Goal: Transaction & Acquisition: Book appointment/travel/reservation

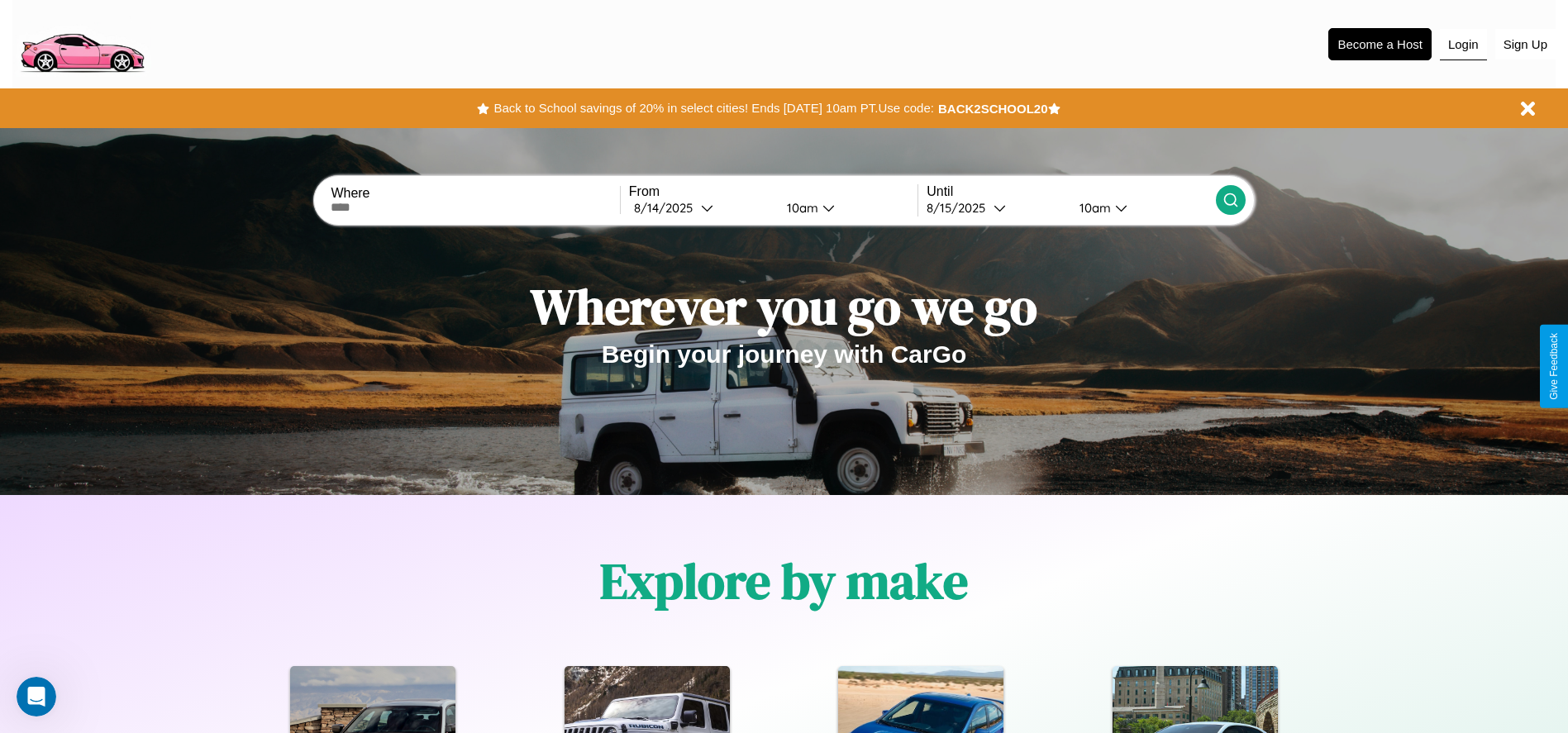
click at [1463, 44] on button "Login" at bounding box center [1463, 44] width 47 height 31
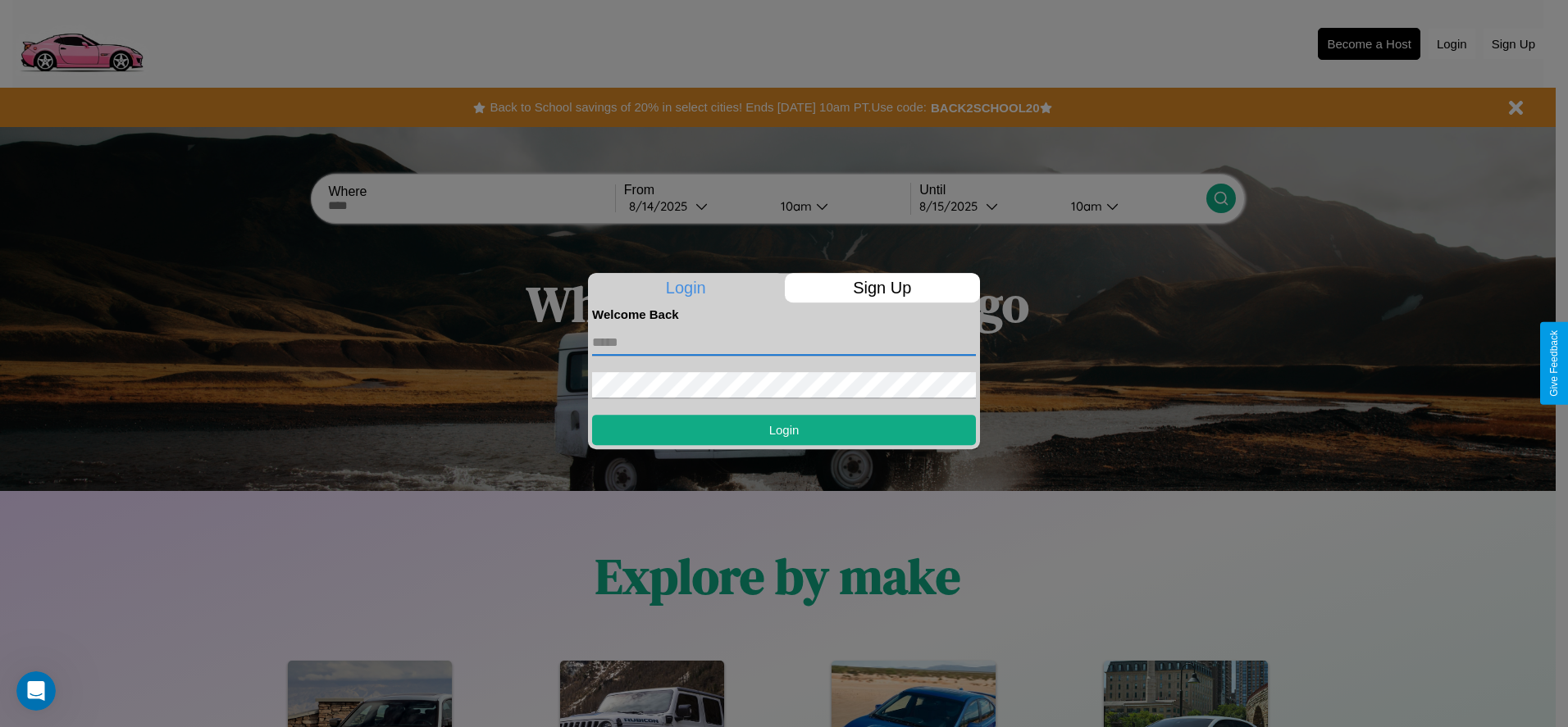
click at [784, 342] on input "text" at bounding box center [784, 342] width 383 height 26
type input "**********"
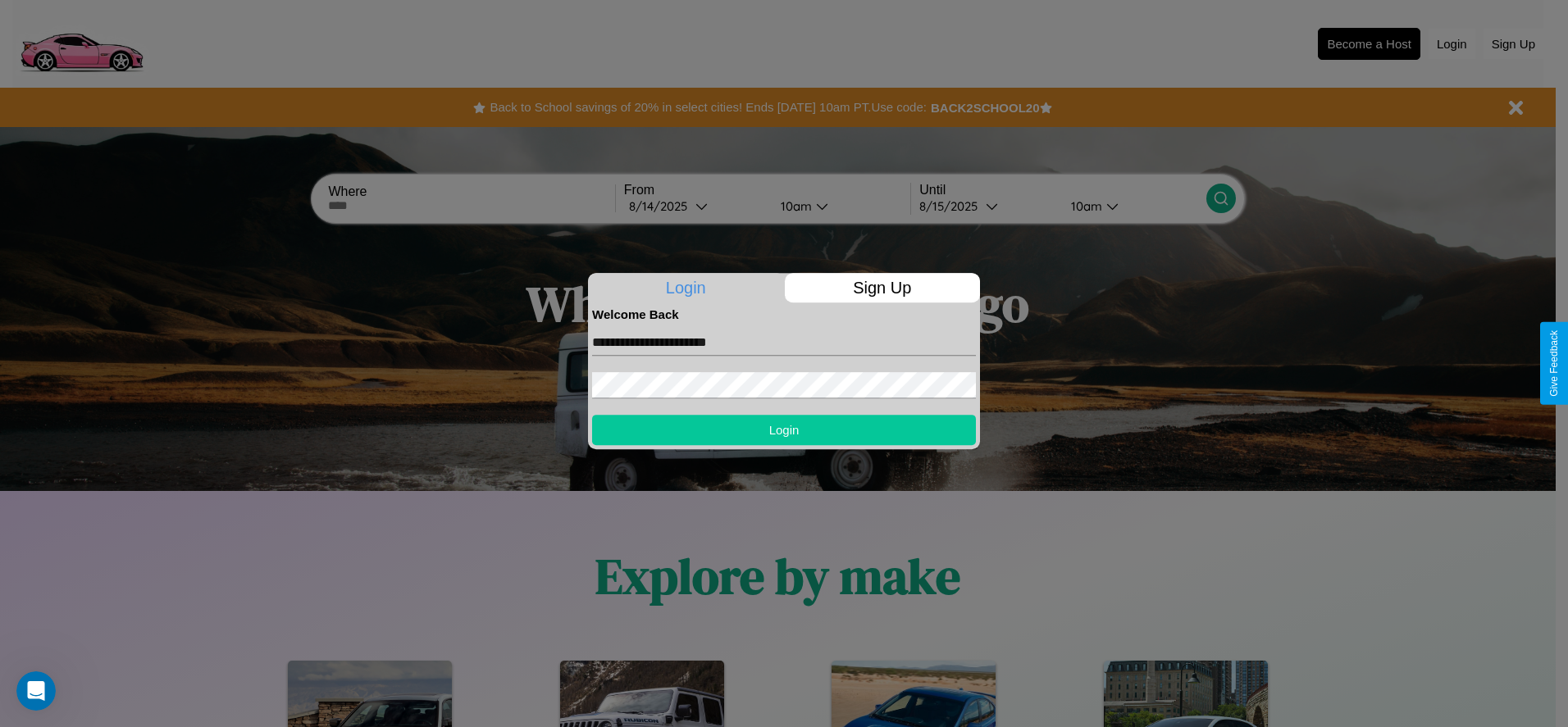
click at [784, 430] on button "Login" at bounding box center [784, 430] width 383 height 30
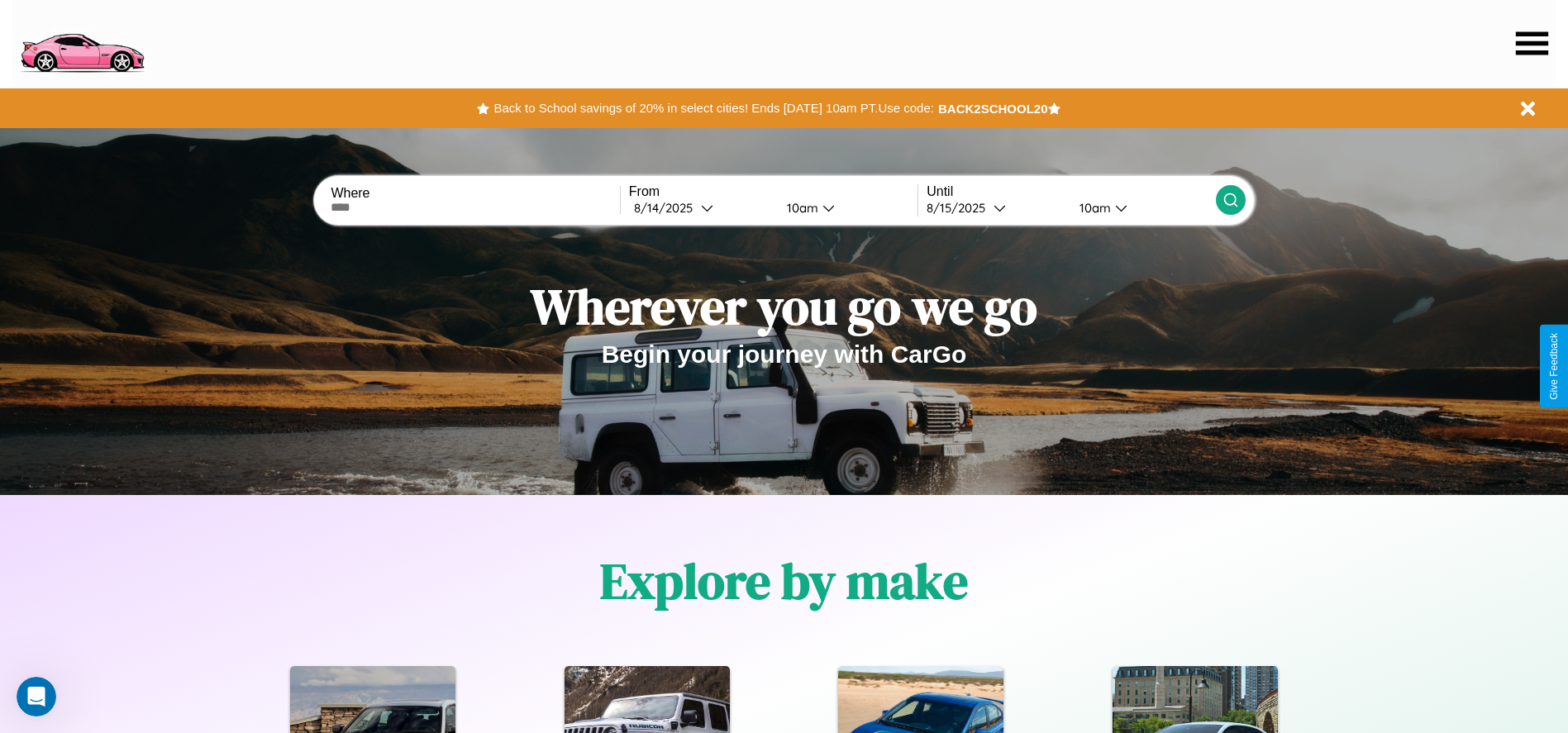
scroll to position [1037, 0]
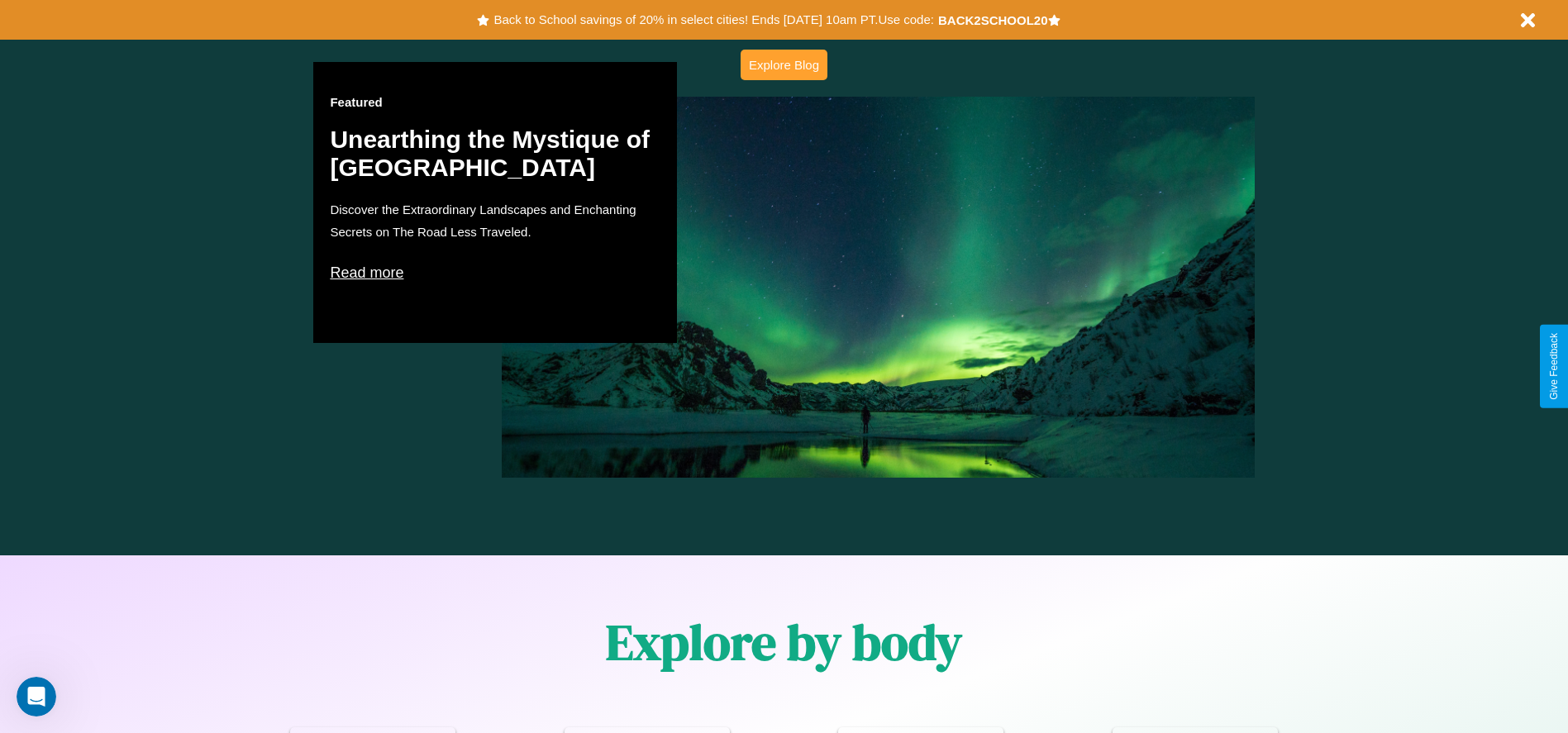
click at [784, 64] on button "Explore Blog" at bounding box center [784, 64] width 86 height 30
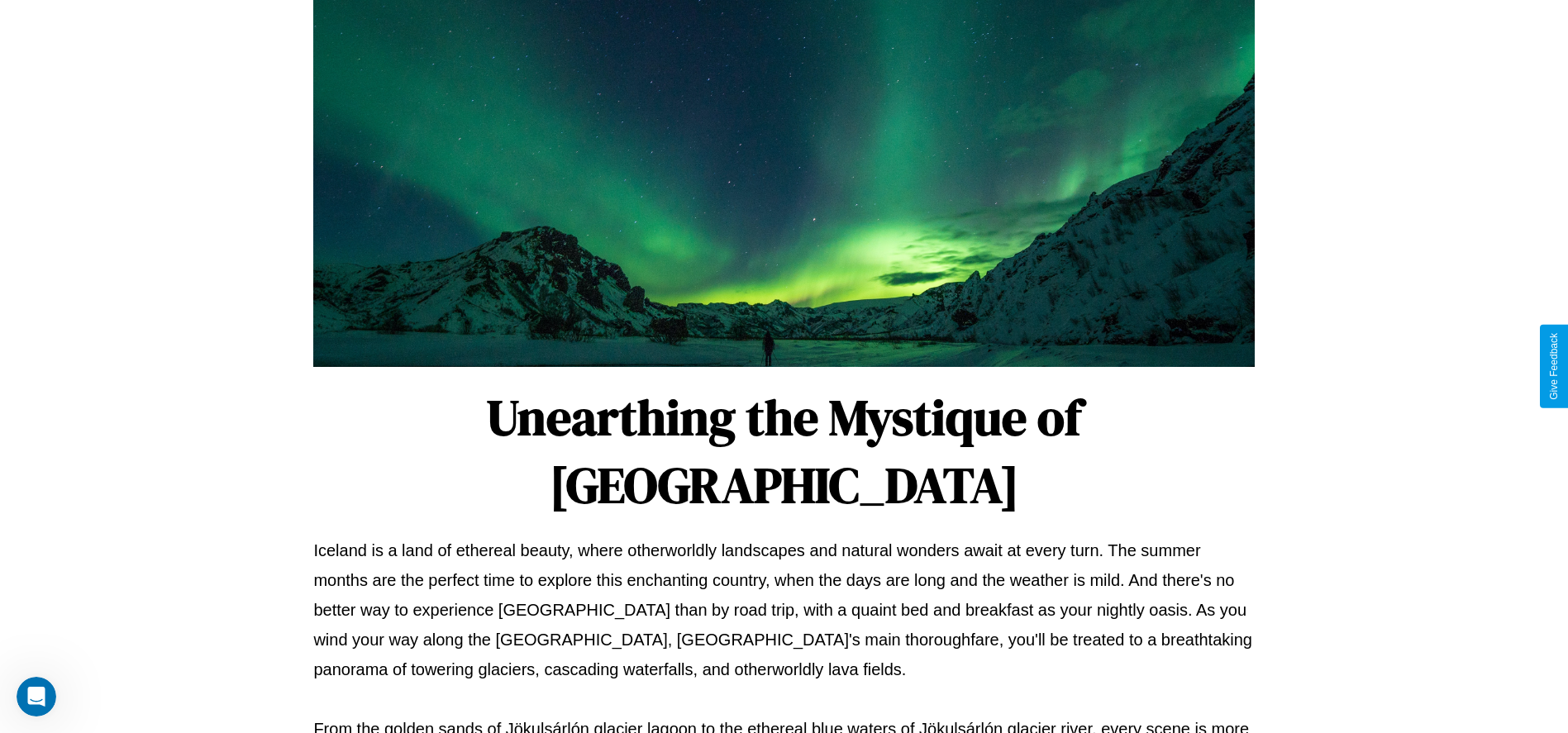
scroll to position [548, 0]
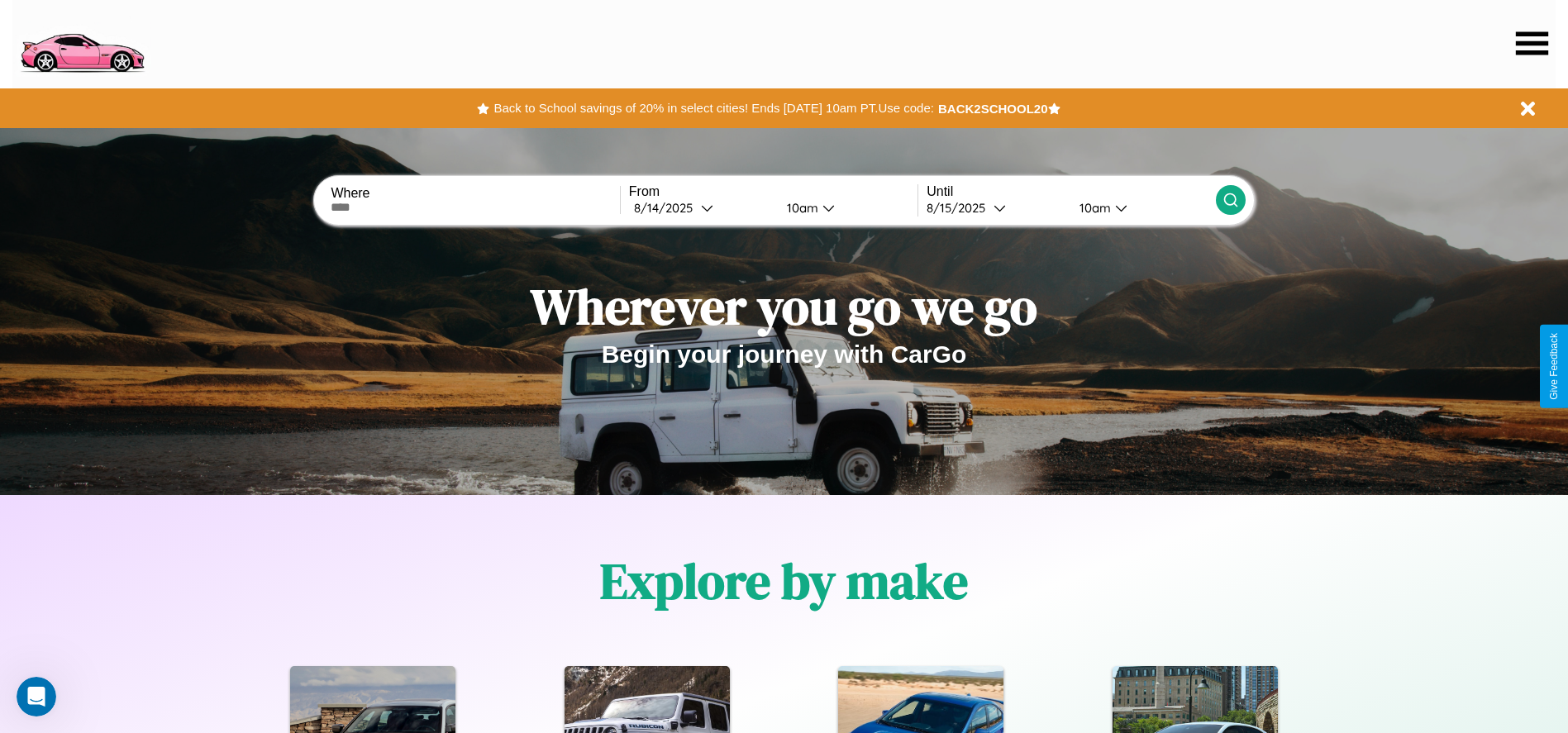
click at [476, 207] on input "text" at bounding box center [475, 207] width 289 height 13
type input "******"
click at [701, 207] on icon at bounding box center [707, 207] width 12 height 12
select select "*"
select select "****"
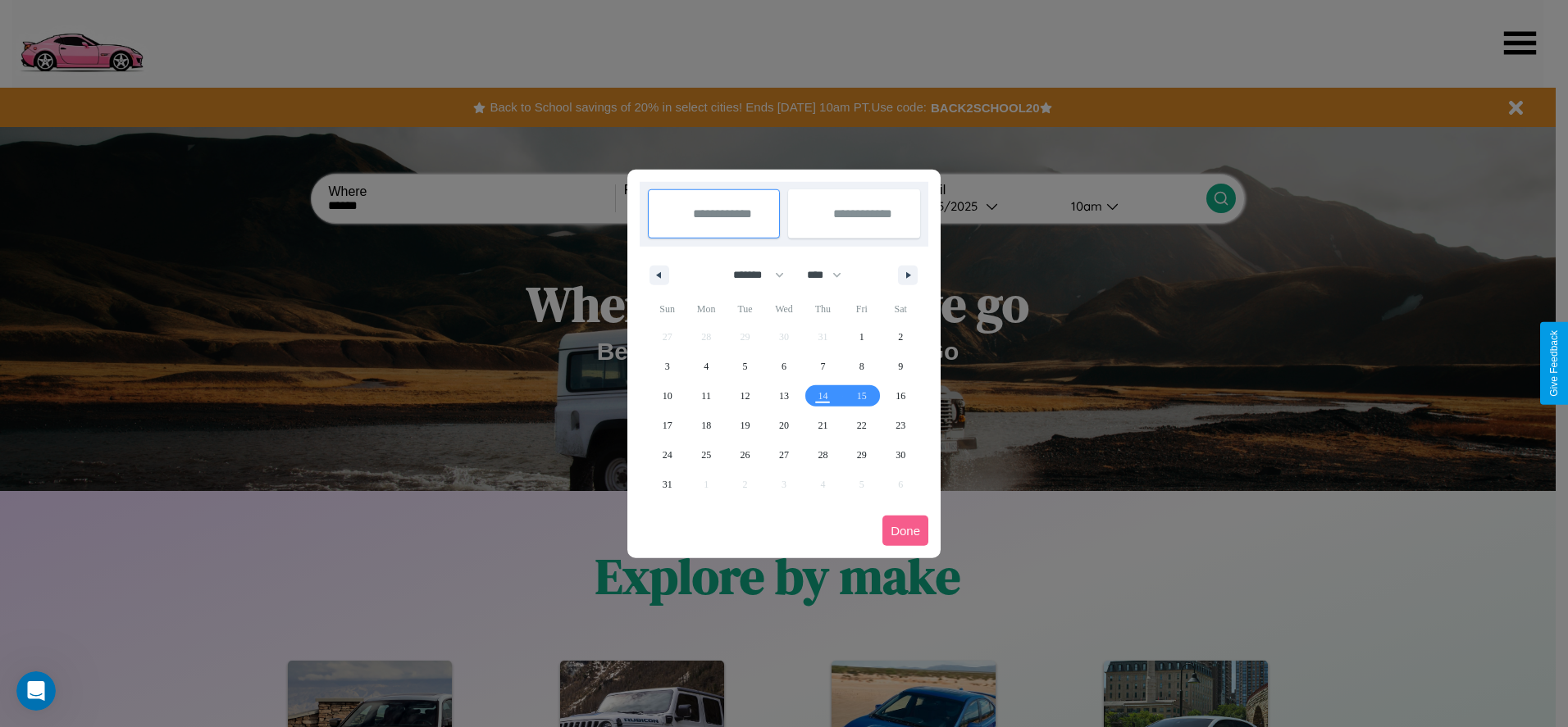
drag, startPoint x: 751, startPoint y: 275, endPoint x: 784, endPoint y: 328, distance: 62.4
click at [751, 275] on select "******* ******** ***** ***** *** **** **** ****** ********* ******* ******** **…" at bounding box center [756, 275] width 69 height 27
select select "*"
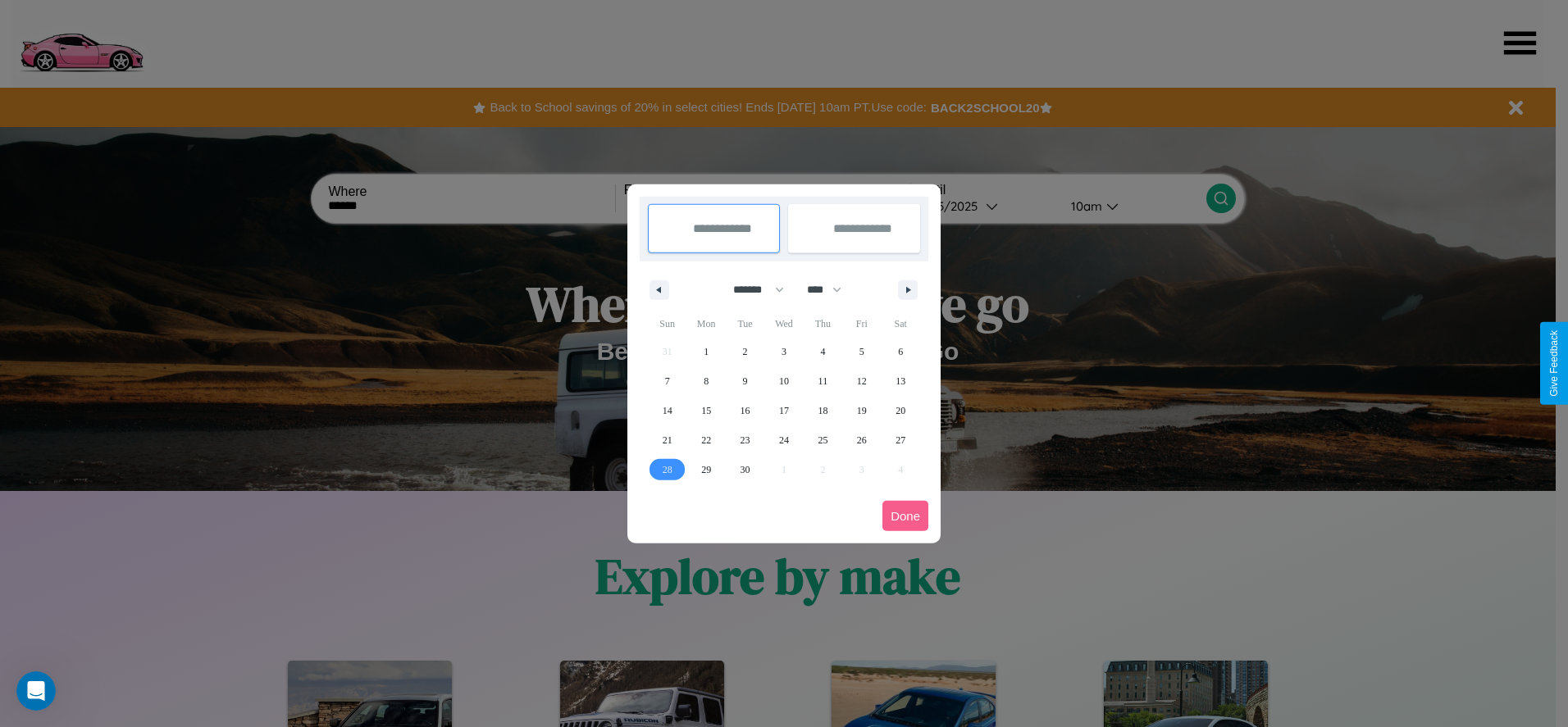
click at [666, 469] on span "28" at bounding box center [667, 470] width 10 height 29
type input "**********"
click at [907, 289] on icon "button" at bounding box center [911, 289] width 8 height 6
select select "*"
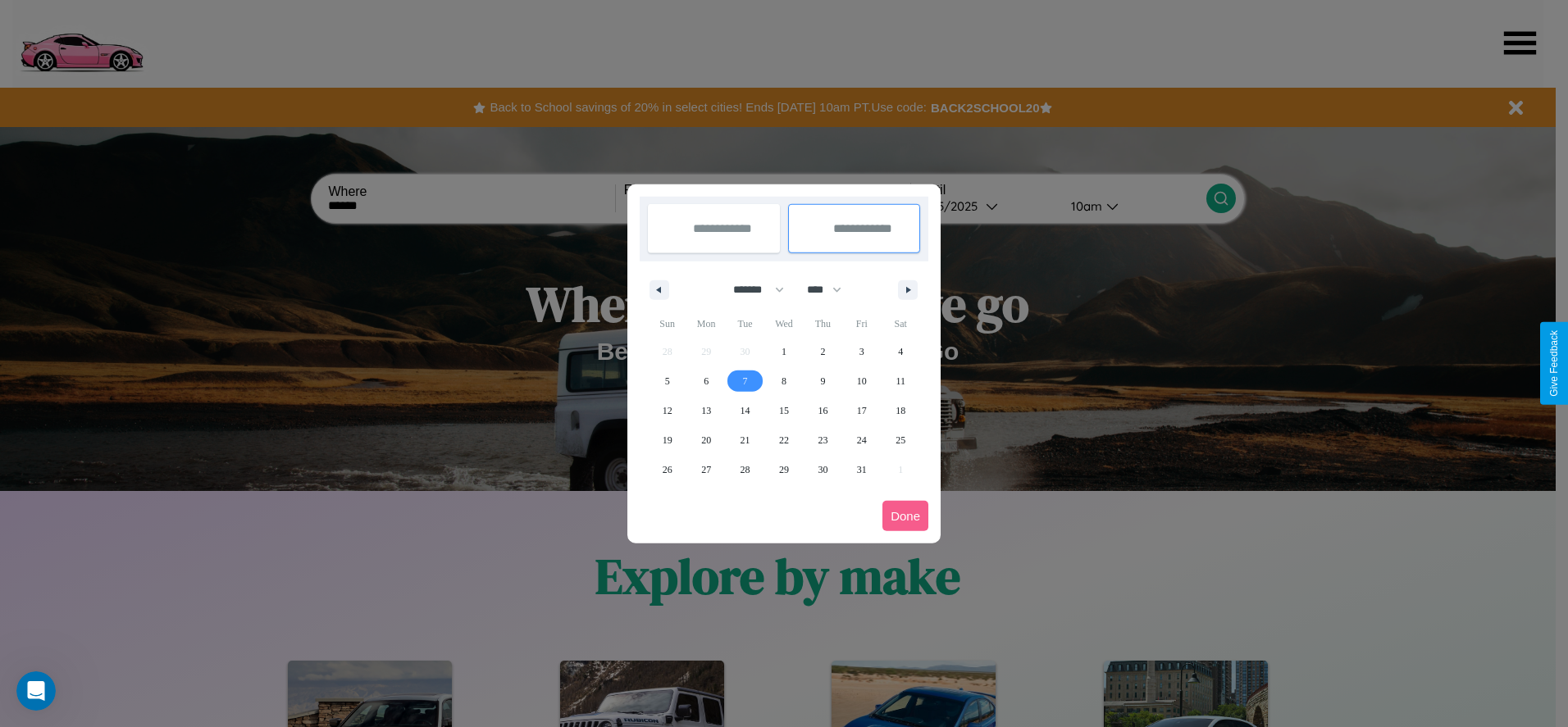
click at [745, 380] on span "7" at bounding box center [745, 381] width 5 height 29
type input "**********"
select select "*"
click at [905, 515] on button "Done" at bounding box center [905, 515] width 46 height 30
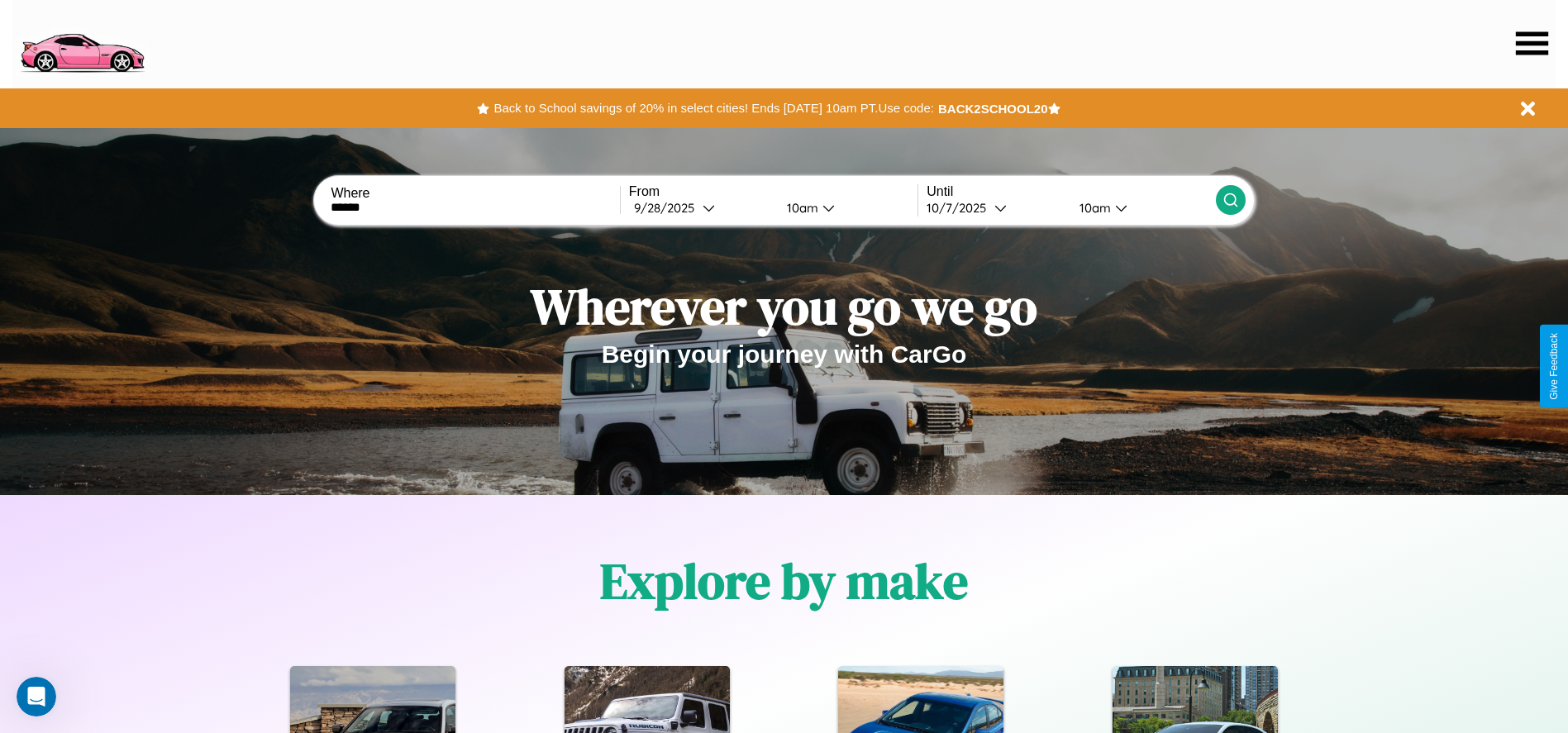
click at [800, 207] on div "10am" at bounding box center [801, 207] width 44 height 16
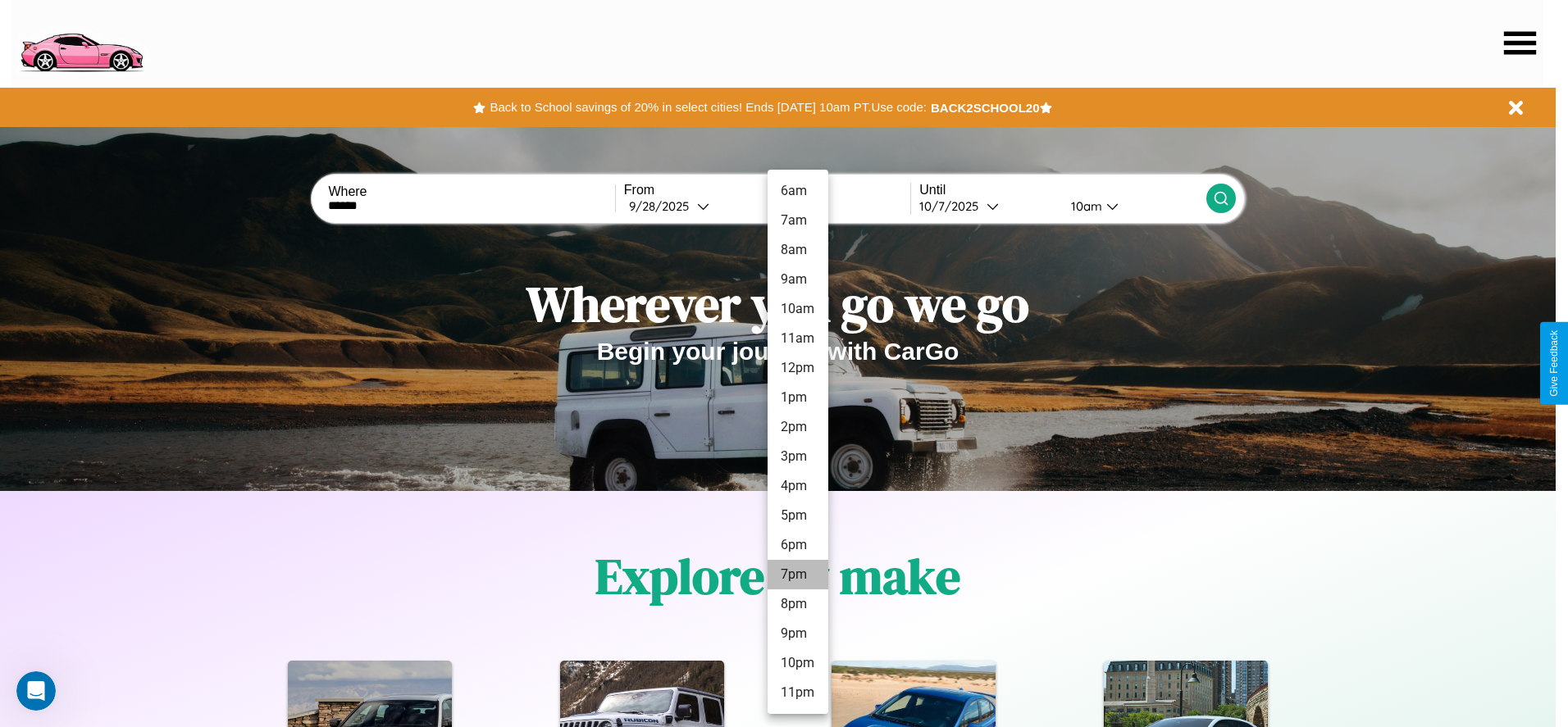
click at [797, 575] on li "7pm" at bounding box center [798, 575] width 60 height 29
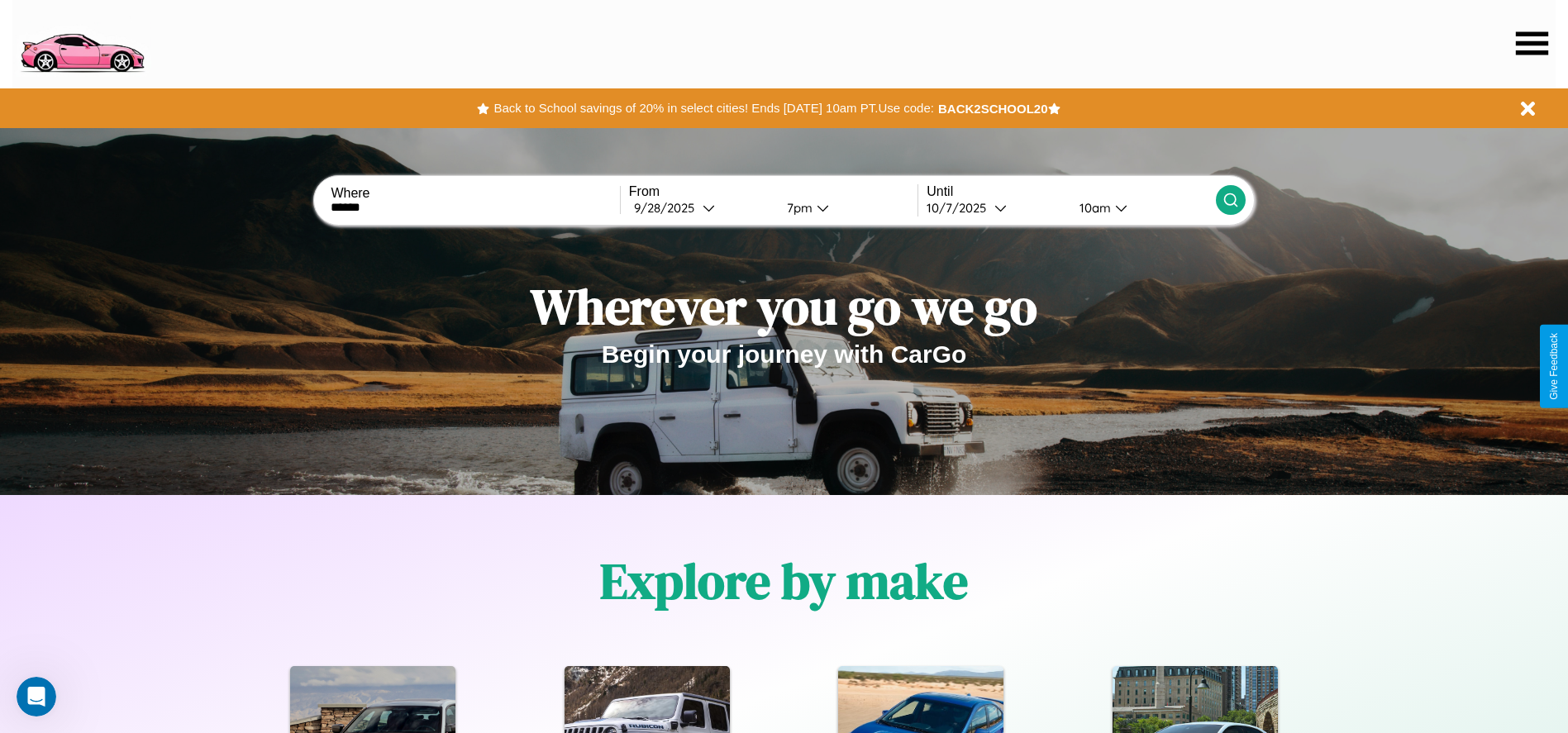
click at [1093, 207] on div "10am" at bounding box center [1093, 207] width 44 height 16
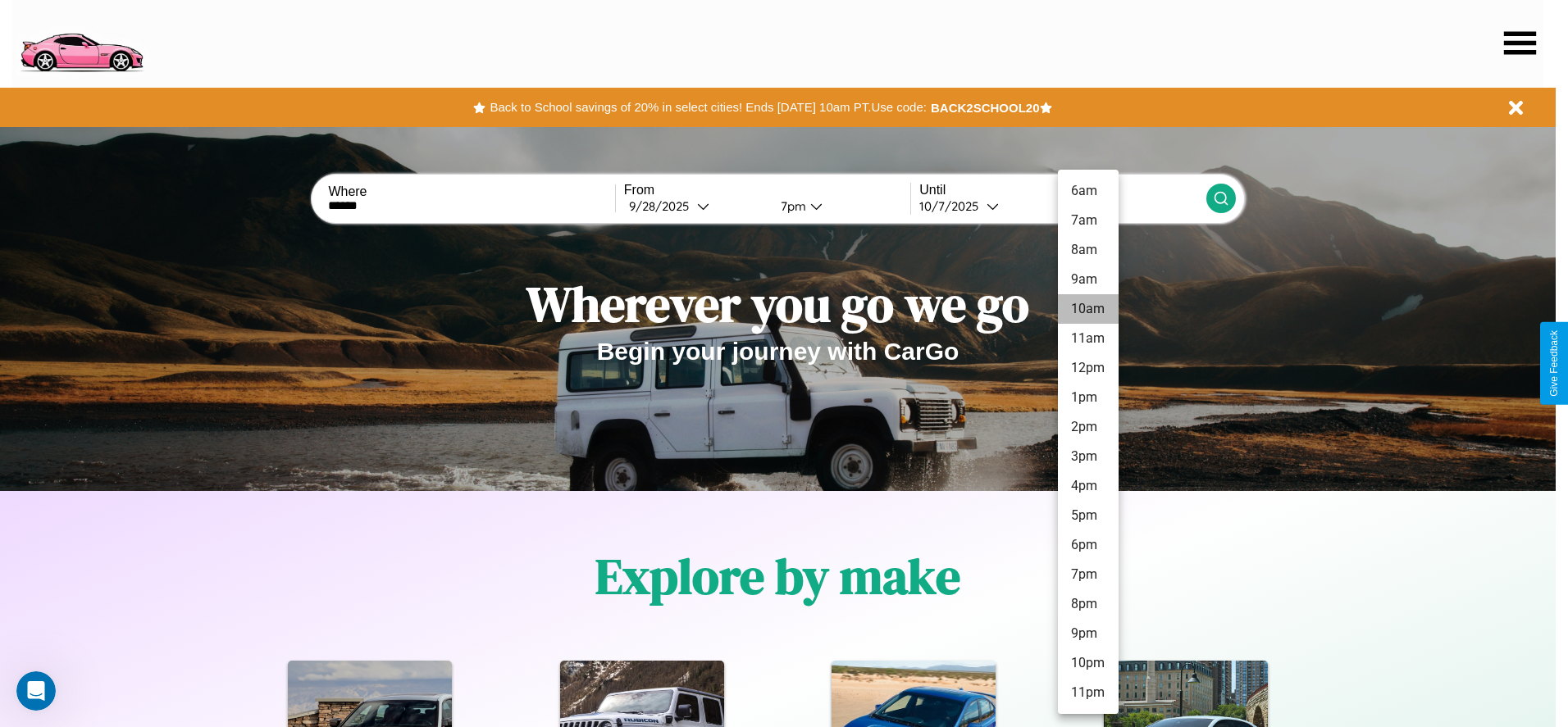
click at [1087, 309] on li "10am" at bounding box center [1088, 309] width 60 height 29
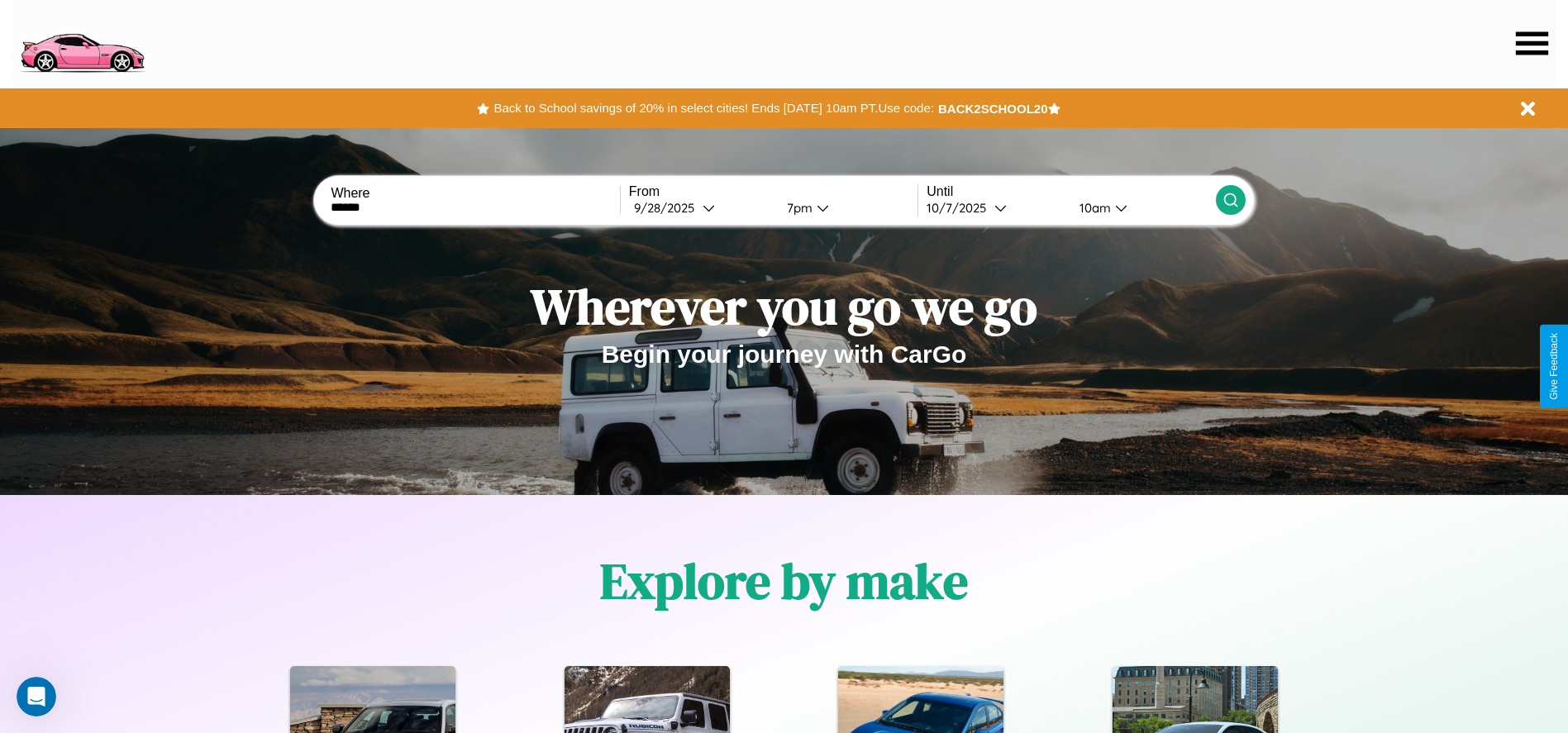
click at [1230, 200] on icon at bounding box center [1231, 200] width 17 height 17
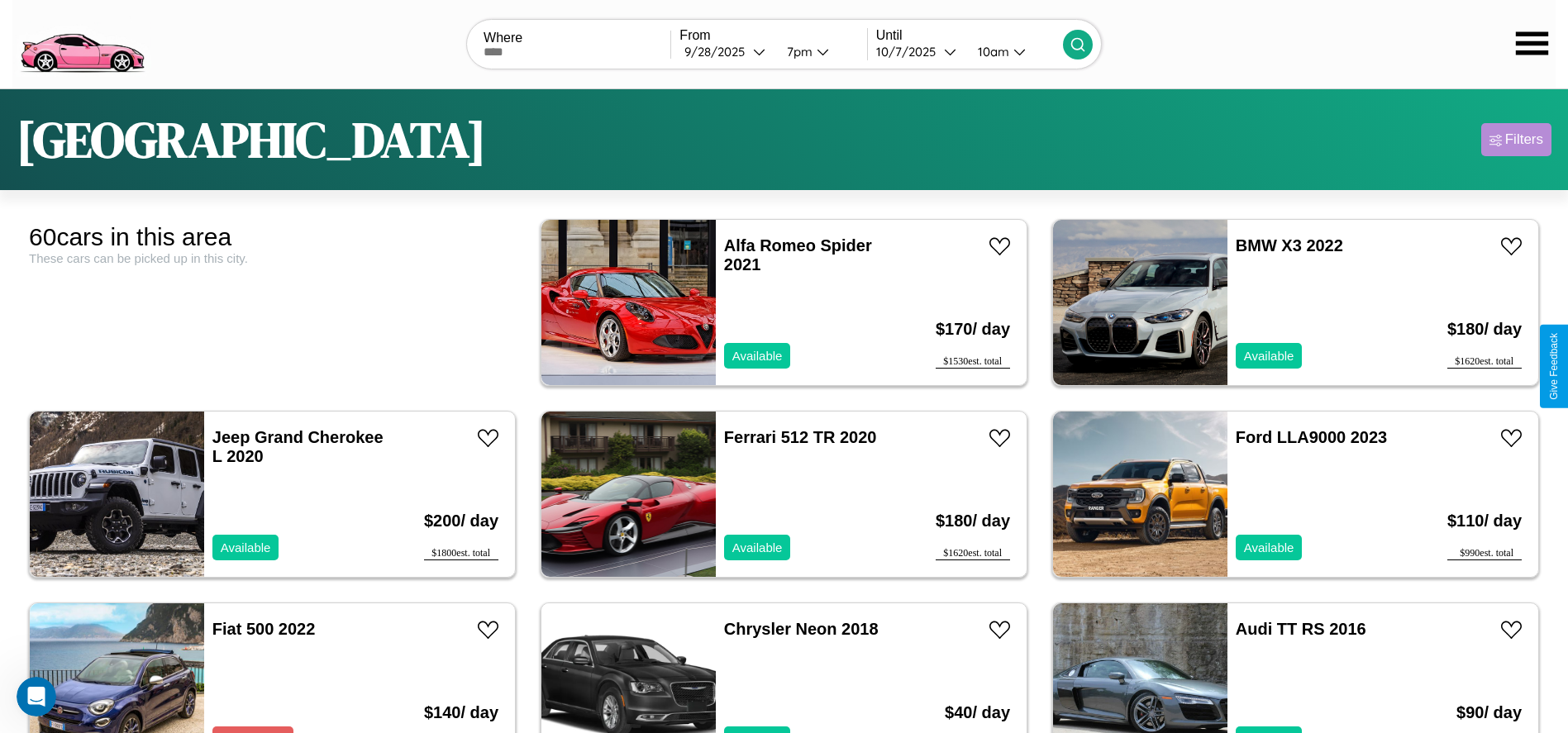
click at [1516, 140] on div "Filters" at bounding box center [1524, 140] width 38 height 17
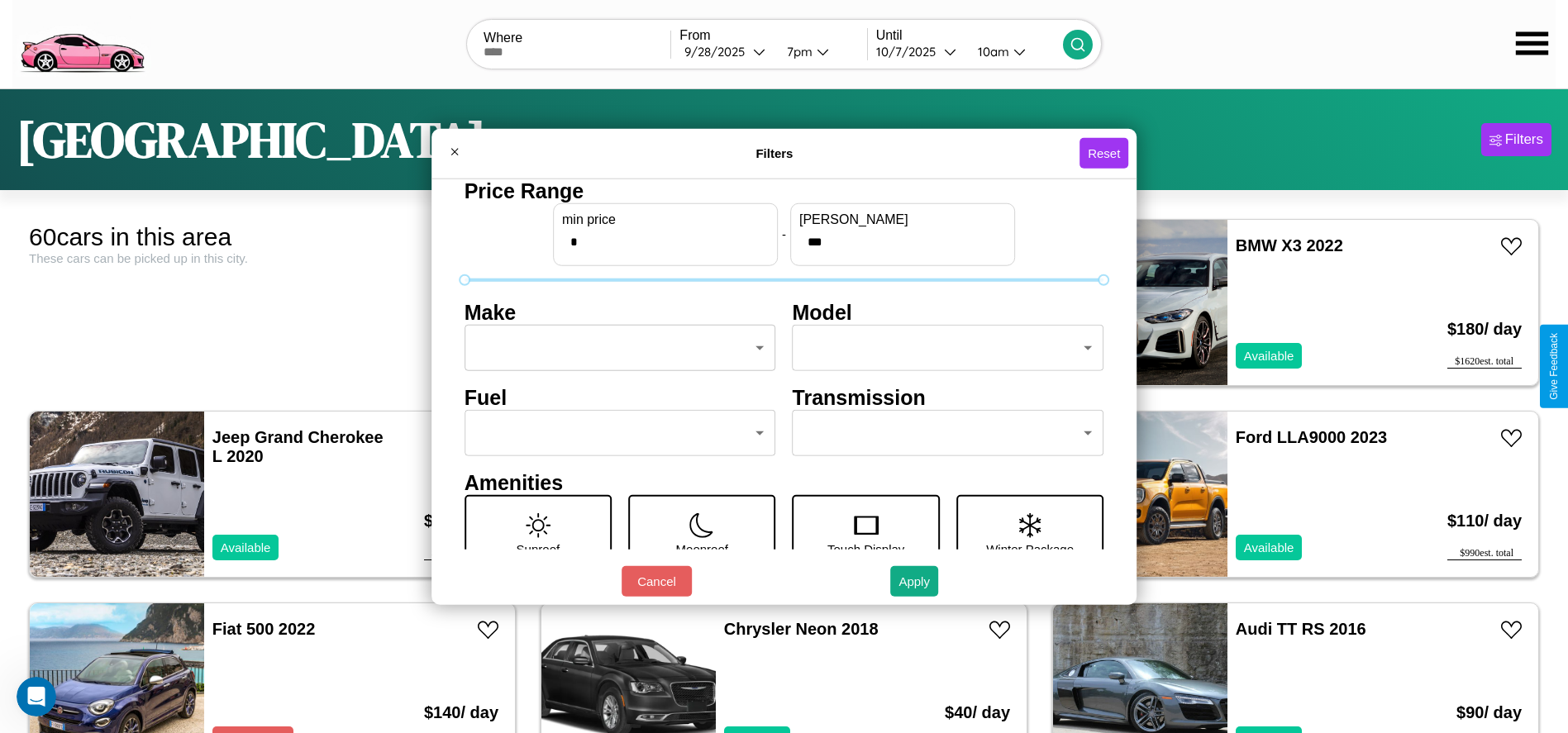
click at [615, 348] on body "CarGo Where From 9 / 28 / 2025 7pm Until 10 / 7 / 2025 10am London Filters 60 c…" at bounding box center [784, 418] width 1568 height 835
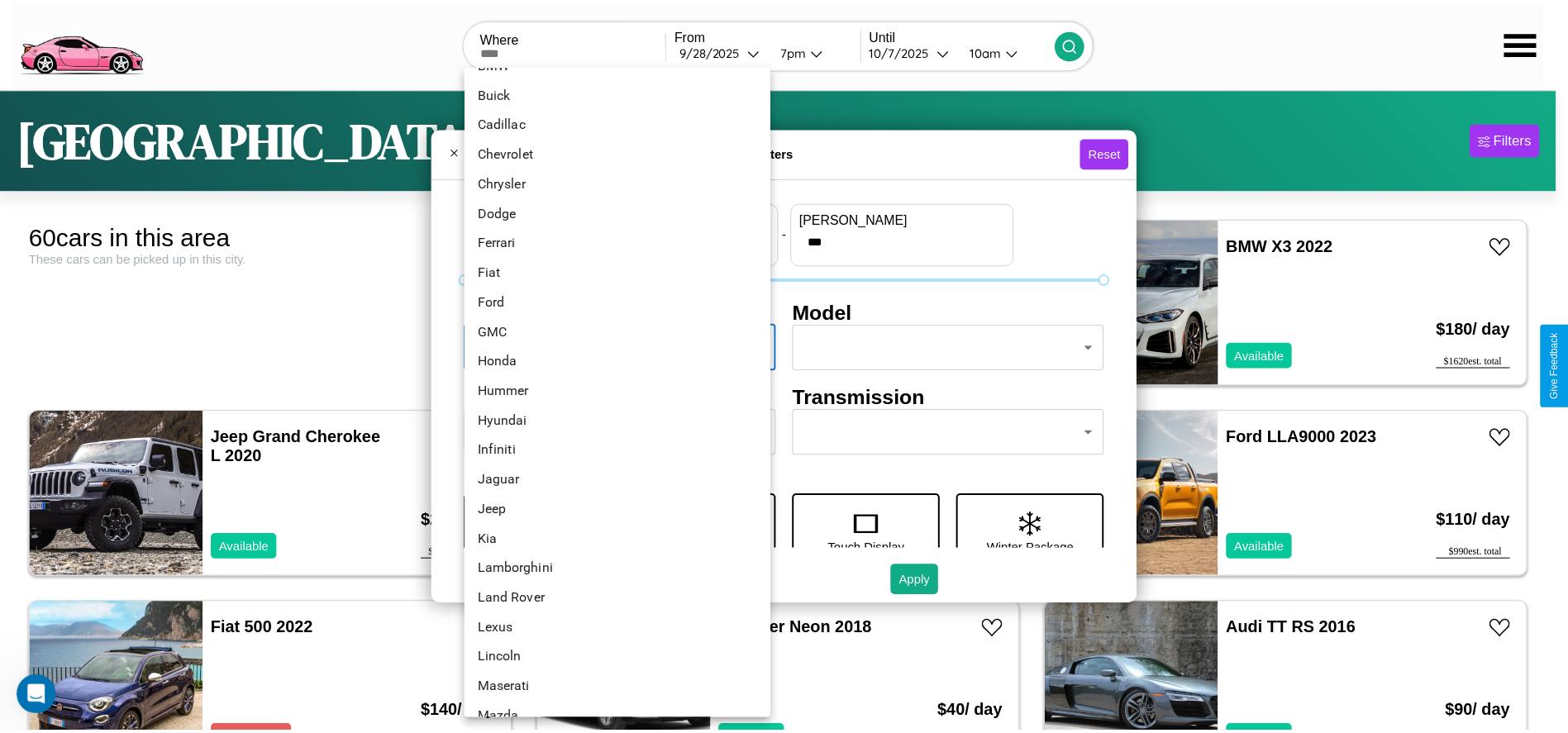
scroll to position [430, 0]
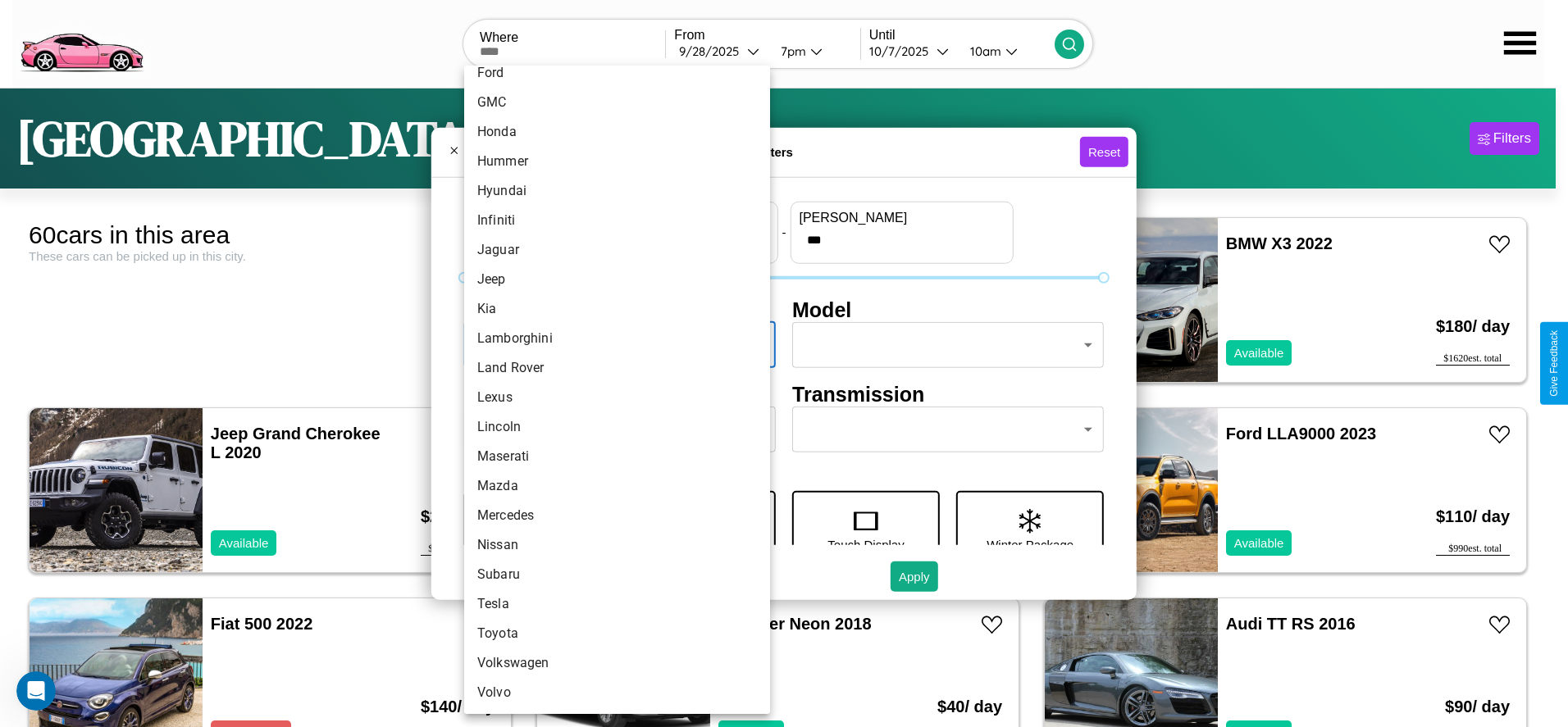
click at [611, 692] on li "Volvo" at bounding box center [616, 692] width 306 height 29
type input "*****"
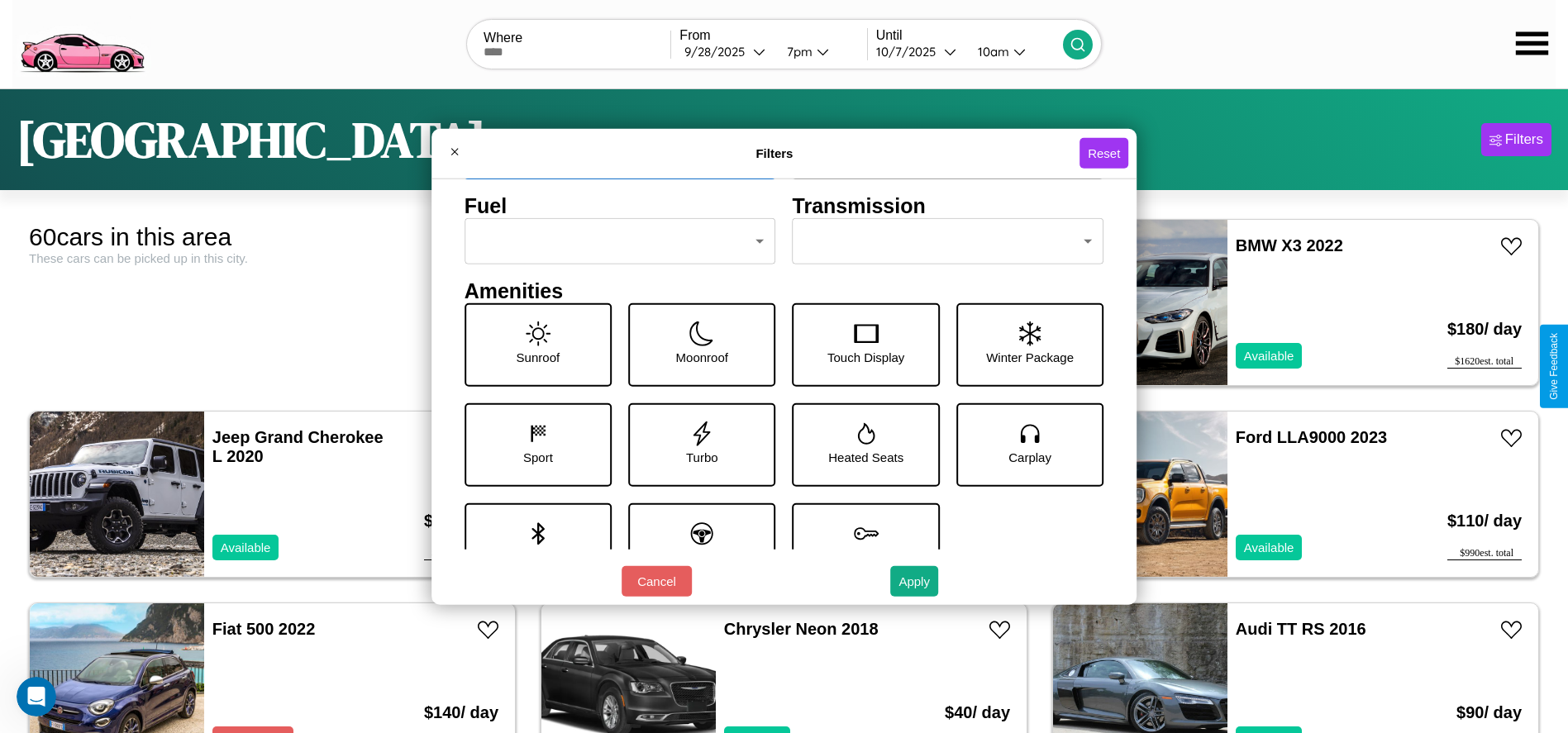
scroll to position [229, 0]
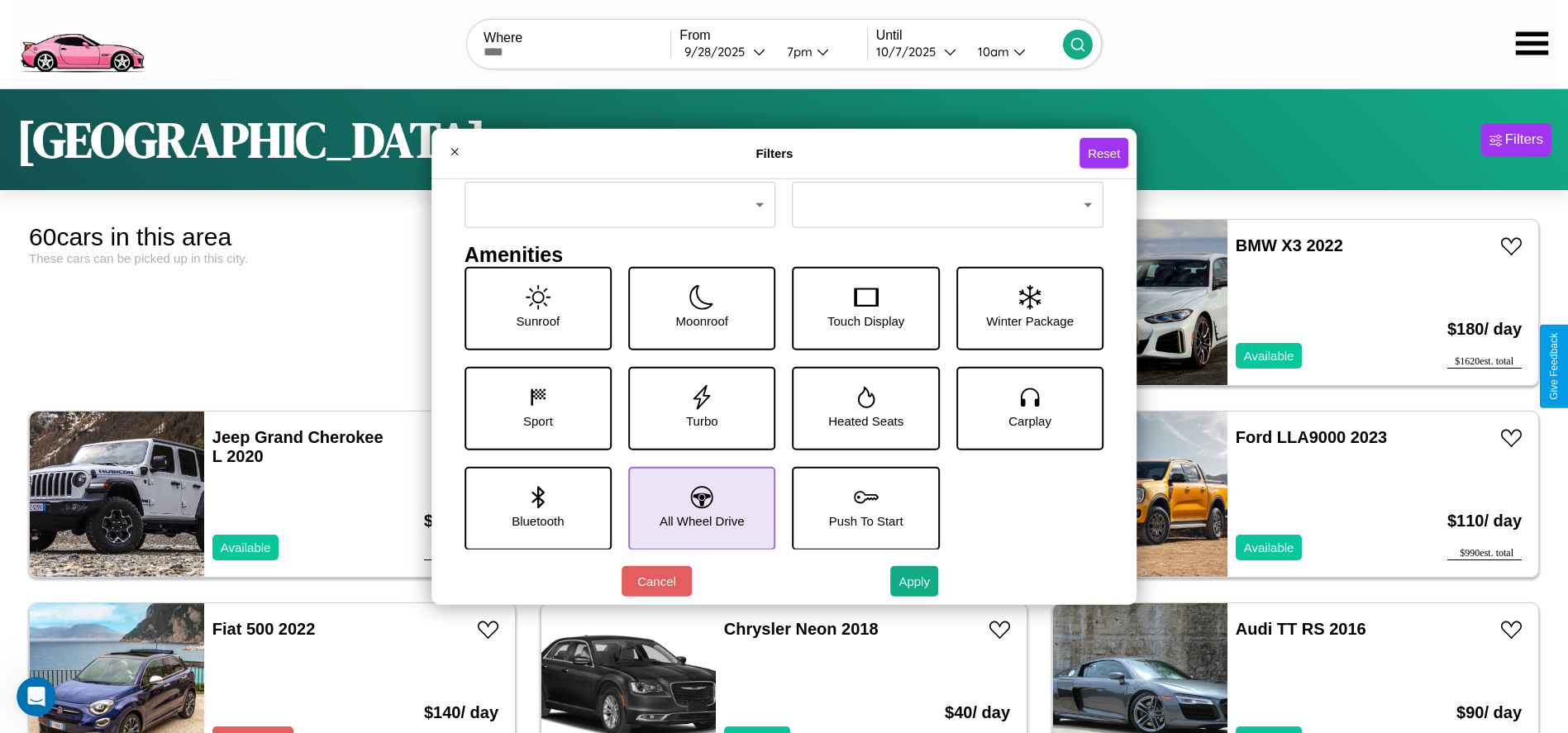
click at [696, 508] on icon at bounding box center [702, 497] width 22 height 22
click at [534, 407] on icon at bounding box center [537, 396] width 25 height 25
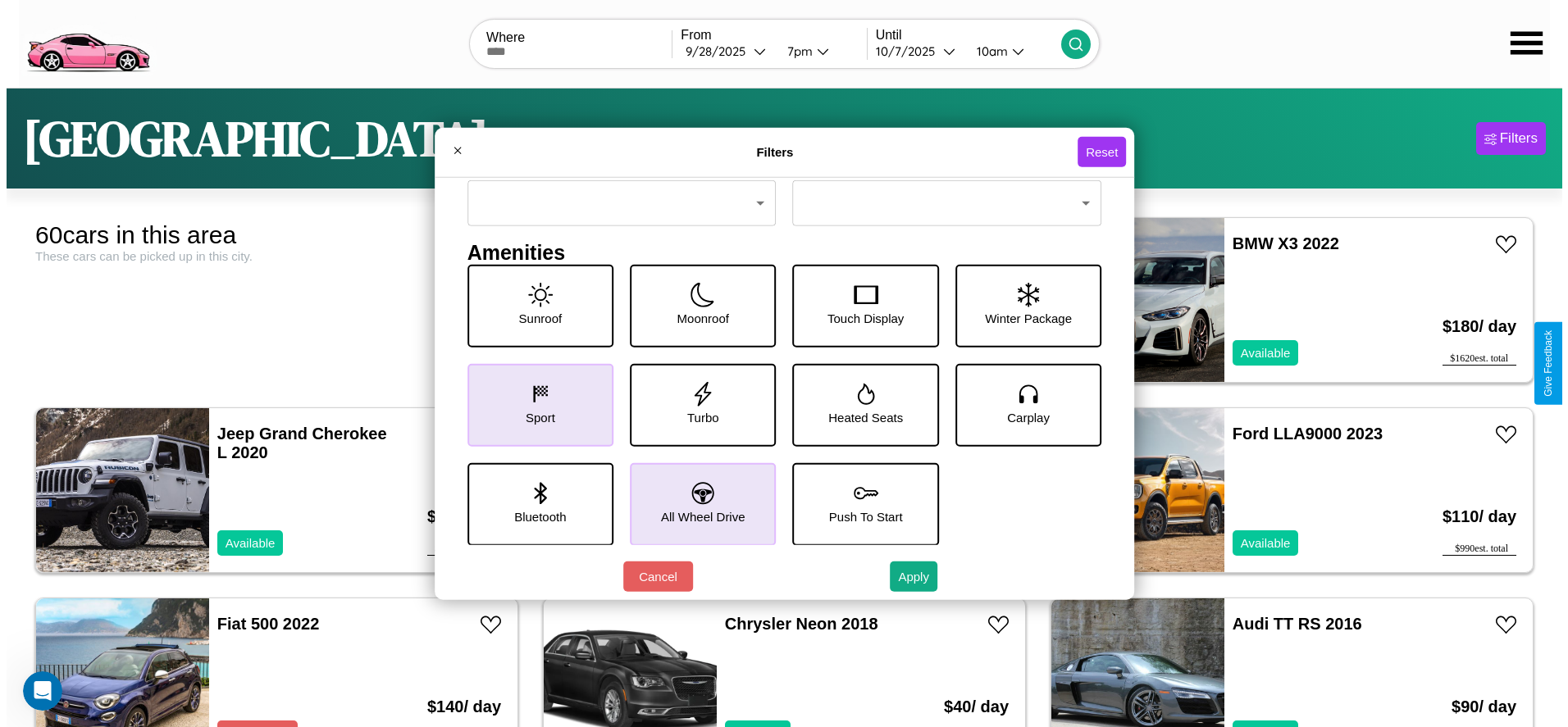
scroll to position [171, 0]
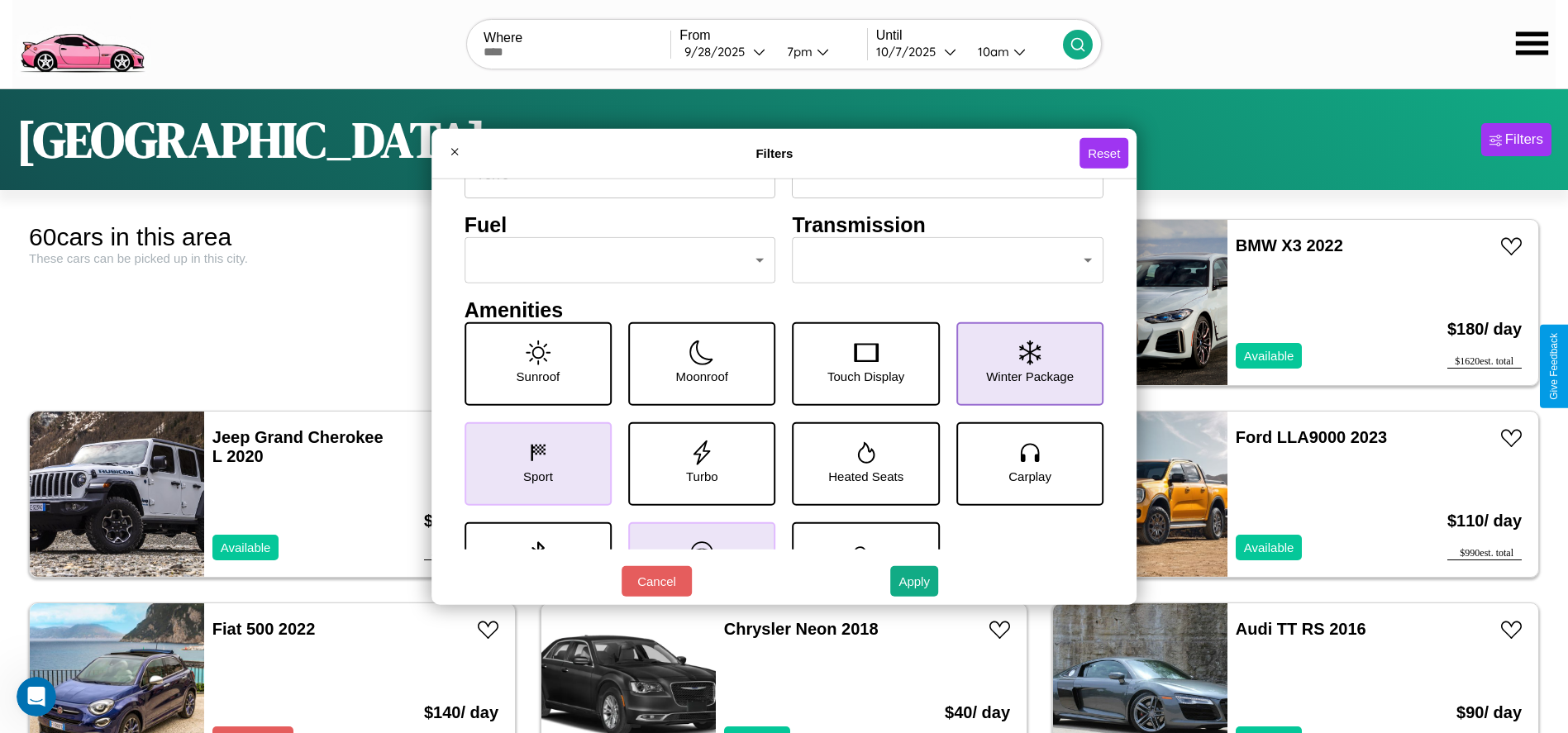
click at [1020, 363] on icon at bounding box center [1030, 351] width 21 height 25
click at [915, 581] on button "Apply" at bounding box center [915, 580] width 48 height 30
